Goal: Information Seeking & Learning: Learn about a topic

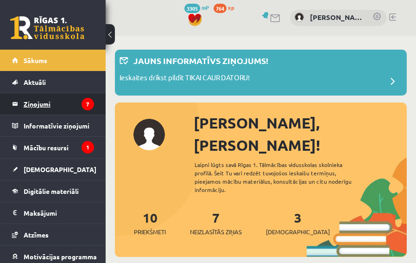
click at [47, 109] on legend "Ziņojumi 7" at bounding box center [59, 103] width 70 height 21
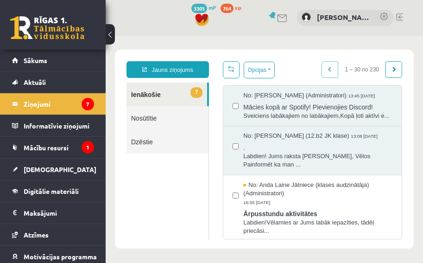
click at [161, 130] on link "Dzēstie" at bounding box center [168, 142] width 82 height 24
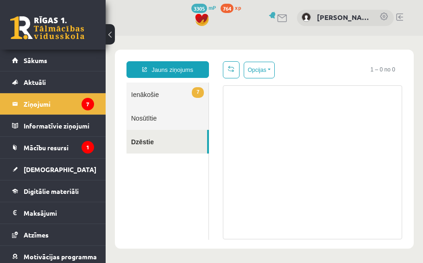
click at [160, 118] on link "Nosūtītie" at bounding box center [168, 118] width 82 height 24
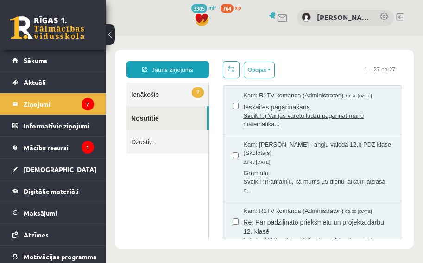
click at [264, 129] on span "Sveiki! :) Vai jūs varētu lūdzu pagarināt manu matemātika..." at bounding box center [317, 120] width 149 height 17
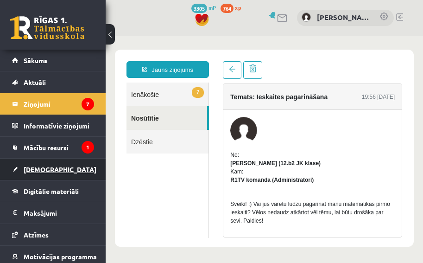
click at [29, 175] on link "[DEMOGRAPHIC_DATA]" at bounding box center [53, 169] width 82 height 21
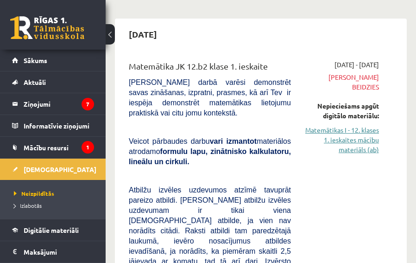
scroll to position [46, 0]
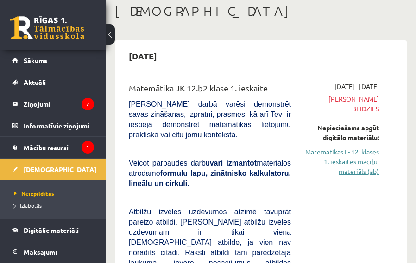
click at [347, 147] on link "Matemātikas I - 12. klases 1. ieskaites mācību materiāls (ab)" at bounding box center [342, 161] width 74 height 29
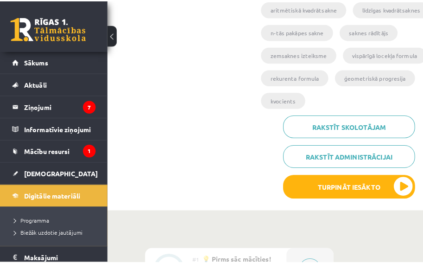
scroll to position [278, 0]
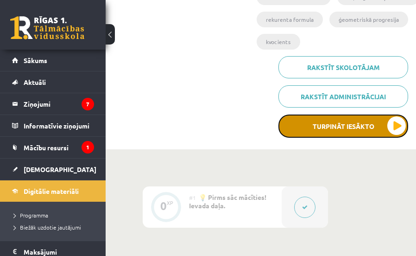
click at [329, 125] on button "Turpināt iesākto" at bounding box center [344, 126] width 130 height 23
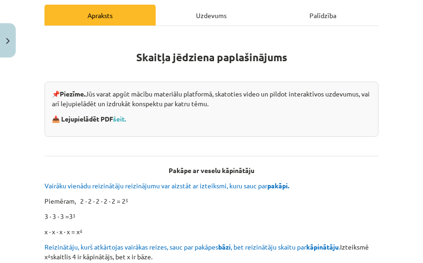
scroll to position [139, 0]
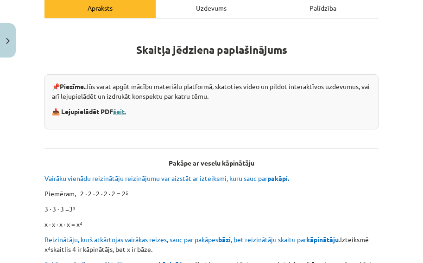
click at [124, 111] on link "šeit." at bounding box center [119, 111] width 13 height 8
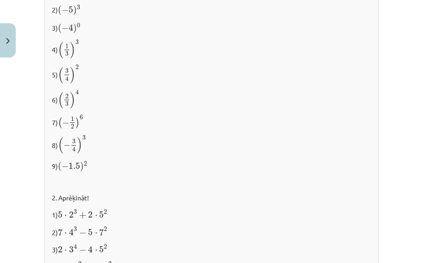
scroll to position [1093, 0]
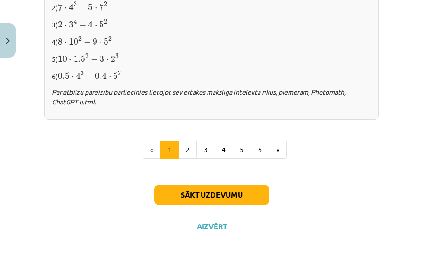
click at [254, 152] on button "6" at bounding box center [260, 150] width 19 height 19
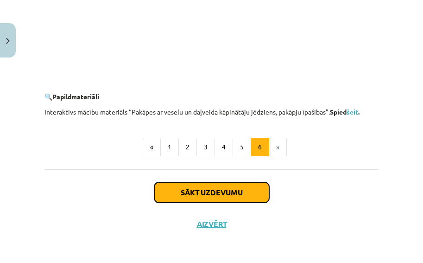
click at [232, 198] on button "Sākt uzdevumu" at bounding box center [211, 192] width 115 height 20
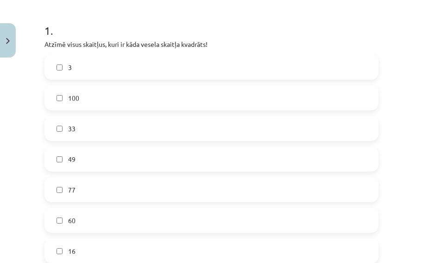
scroll to position [162, 0]
